Goal: Find specific page/section: Find specific page/section

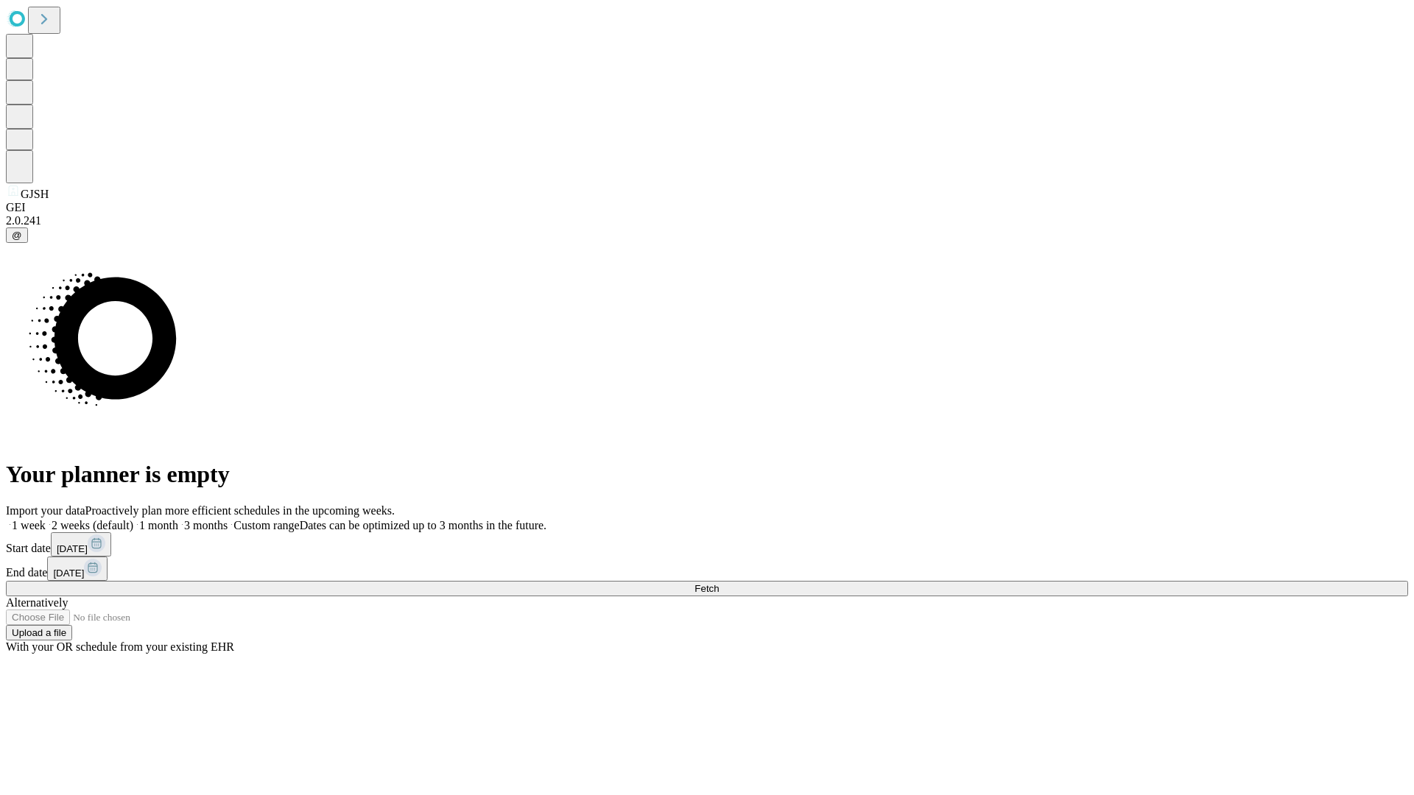
click at [719, 583] on span "Fetch" at bounding box center [706, 588] width 24 height 11
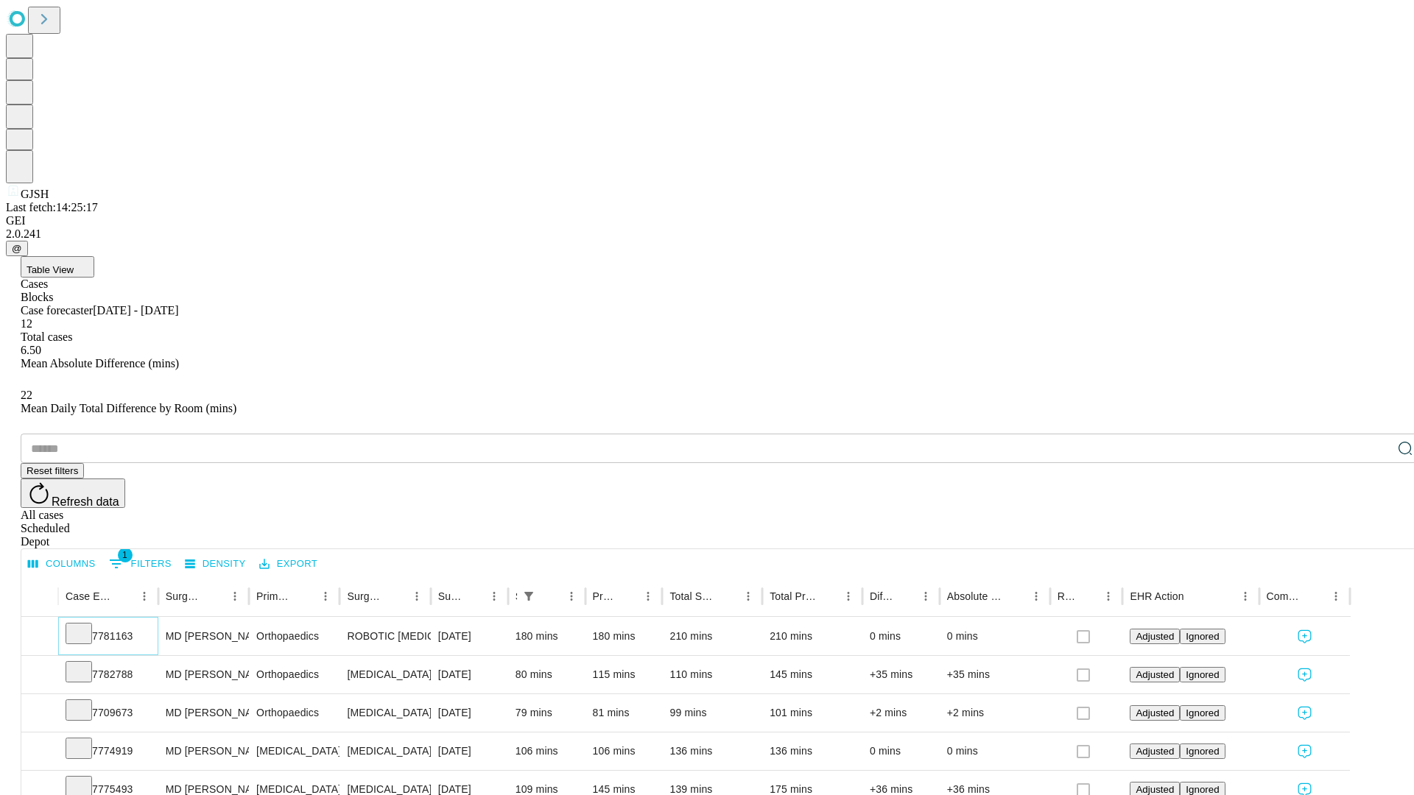
click at [86, 625] on icon at bounding box center [78, 632] width 15 height 15
